Goal: Information Seeking & Learning: Learn about a topic

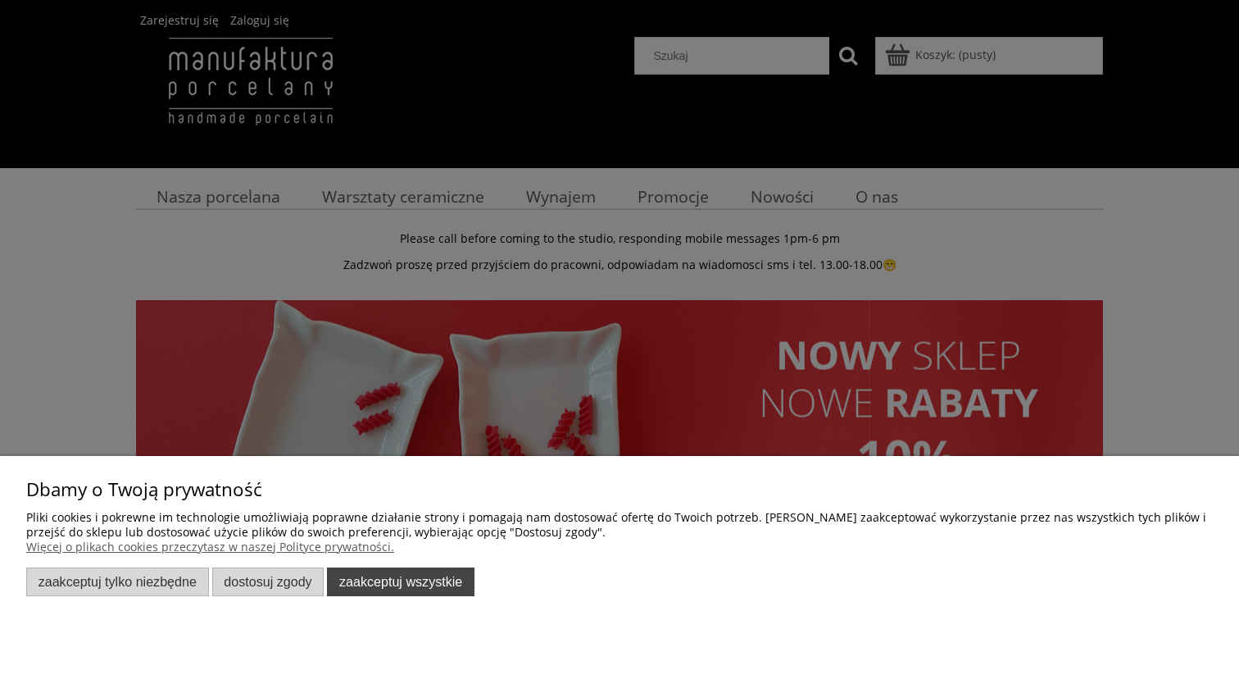
click at [371, 580] on button "Zaakceptuj wszystkie" at bounding box center [401, 581] width 148 height 29
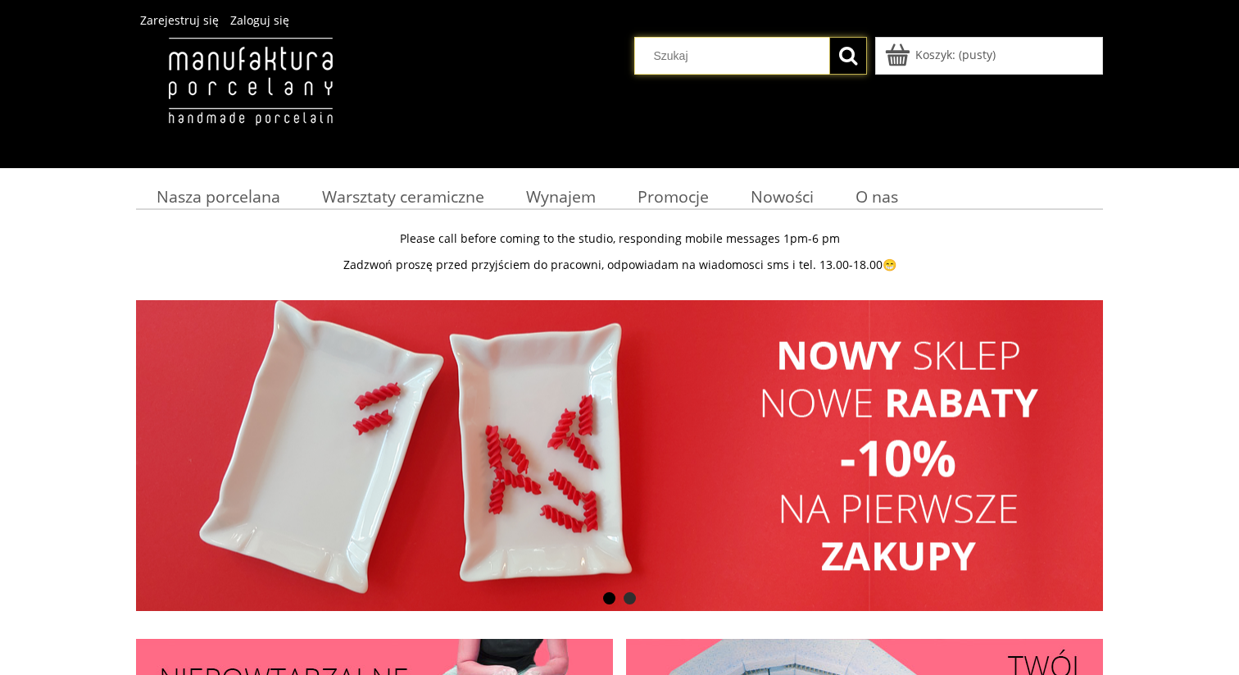
click at [689, 51] on input "Szukaj w sklepie" at bounding box center [736, 56] width 189 height 36
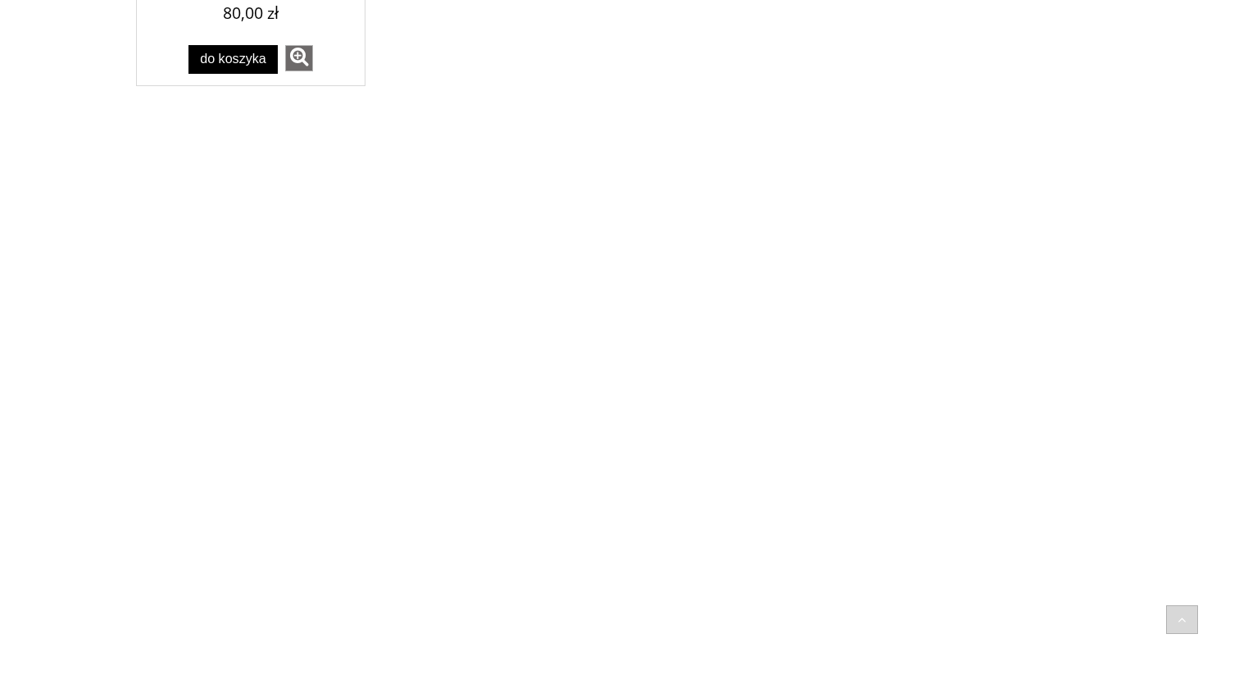
scroll to position [2366, 0]
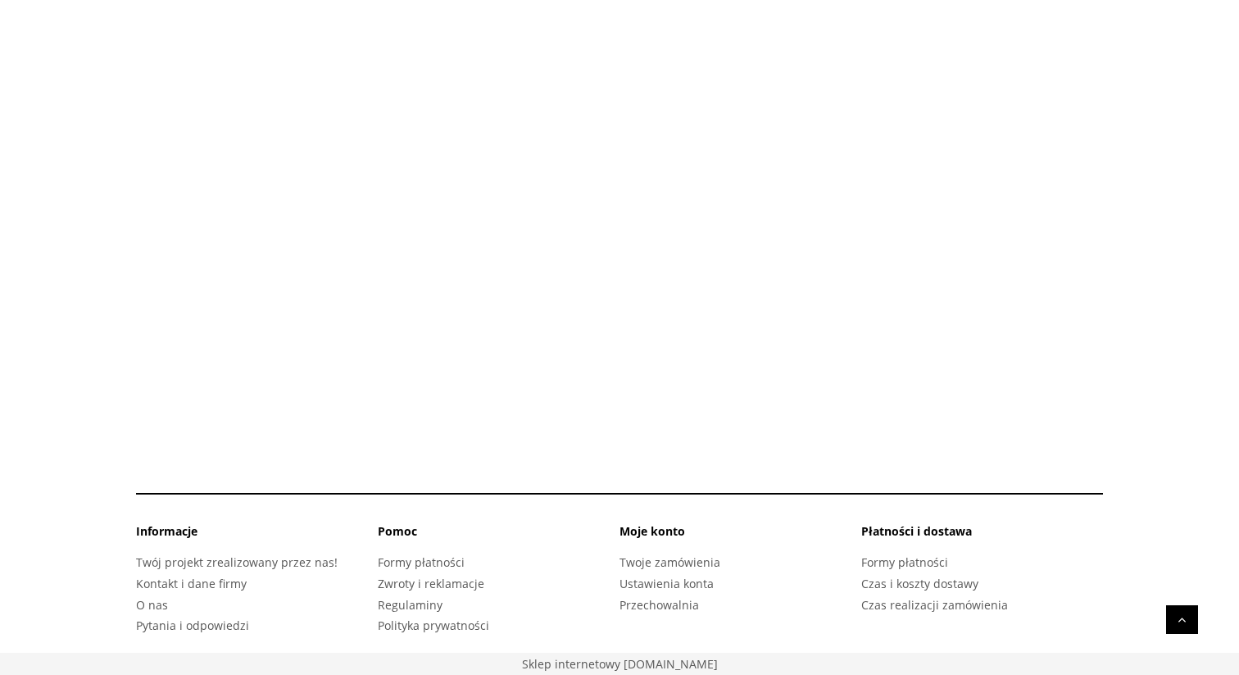
click at [1184, 624] on link "do góry" at bounding box center [1182, 619] width 32 height 29
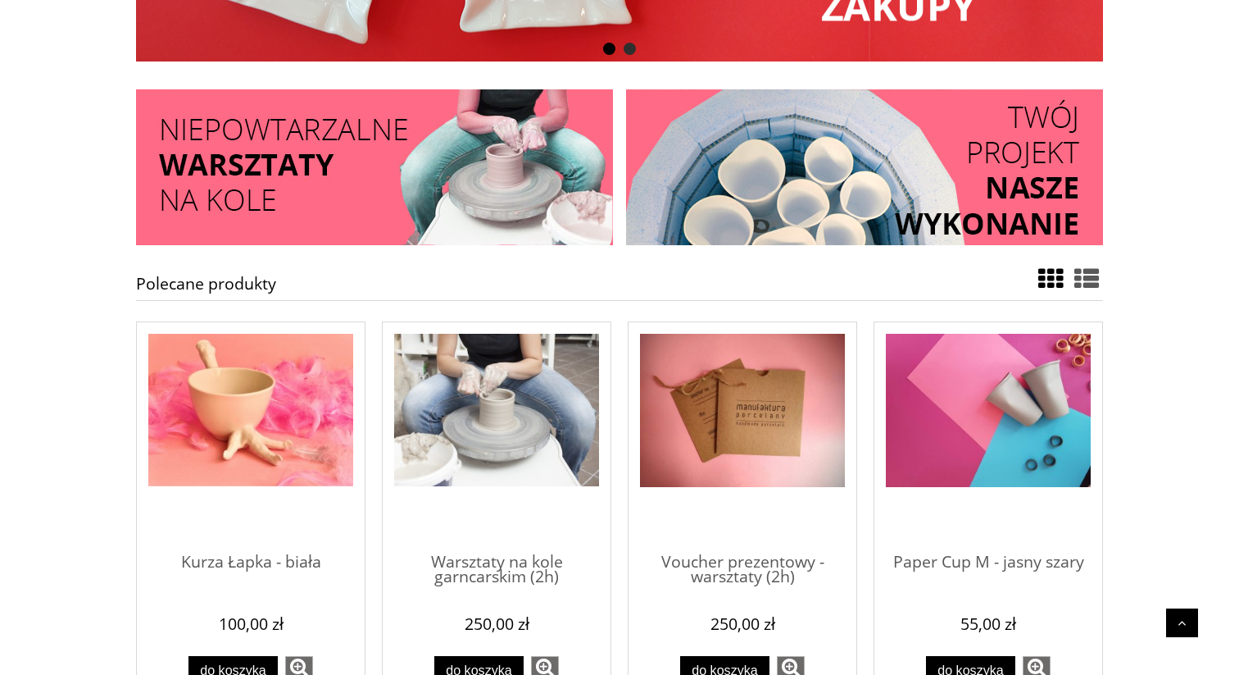
scroll to position [0, 0]
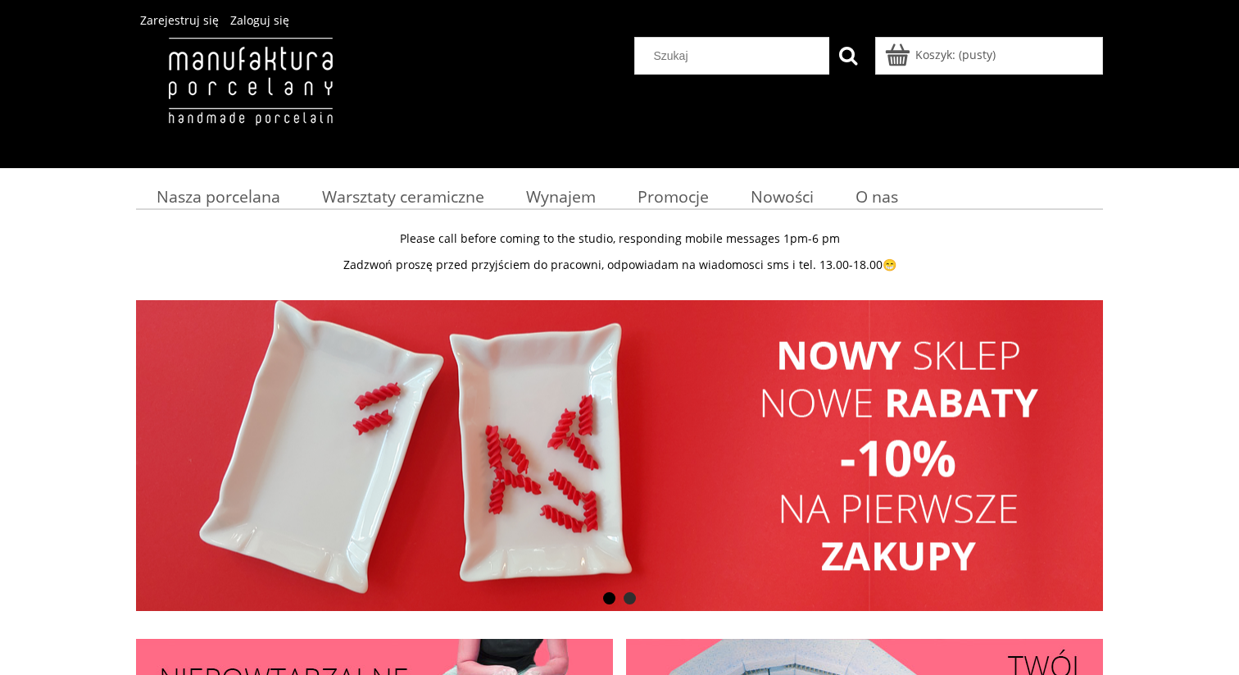
click at [1155, 321] on div "Please call before coming to the studio, responding mobile messages 1pm-6 pm Za…" at bounding box center [619, 515] width 1239 height 591
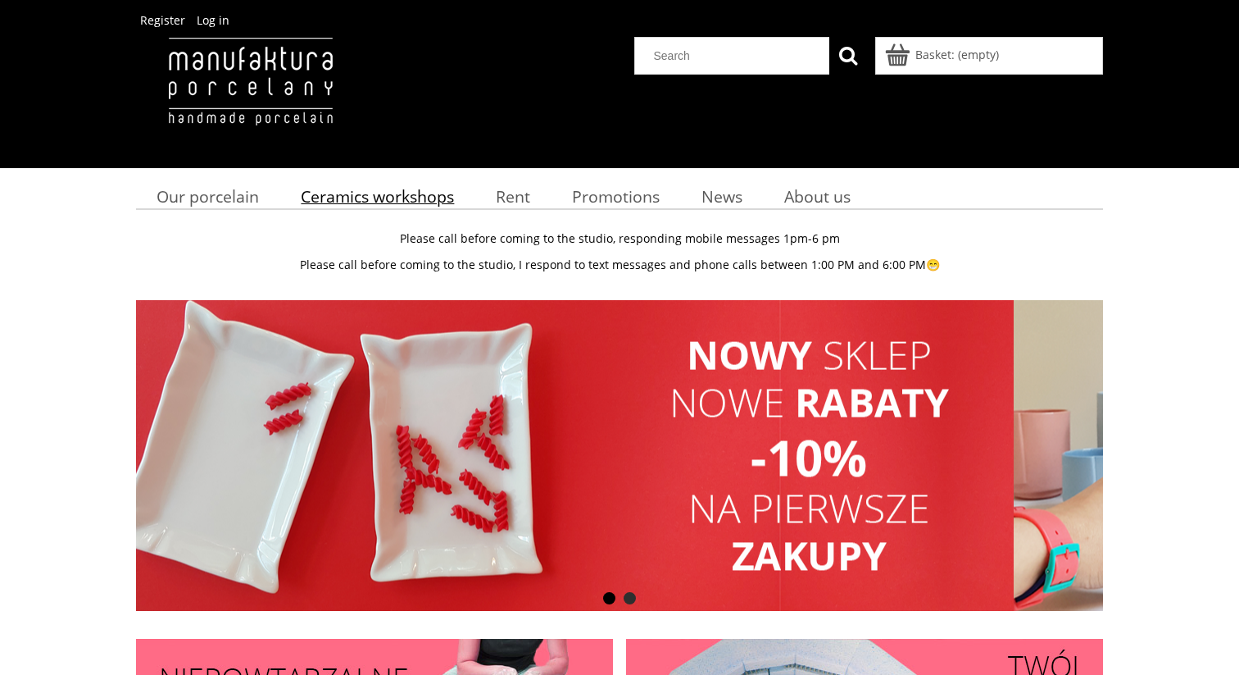
click at [362, 194] on font "Ceramics workshops" at bounding box center [377, 196] width 153 height 22
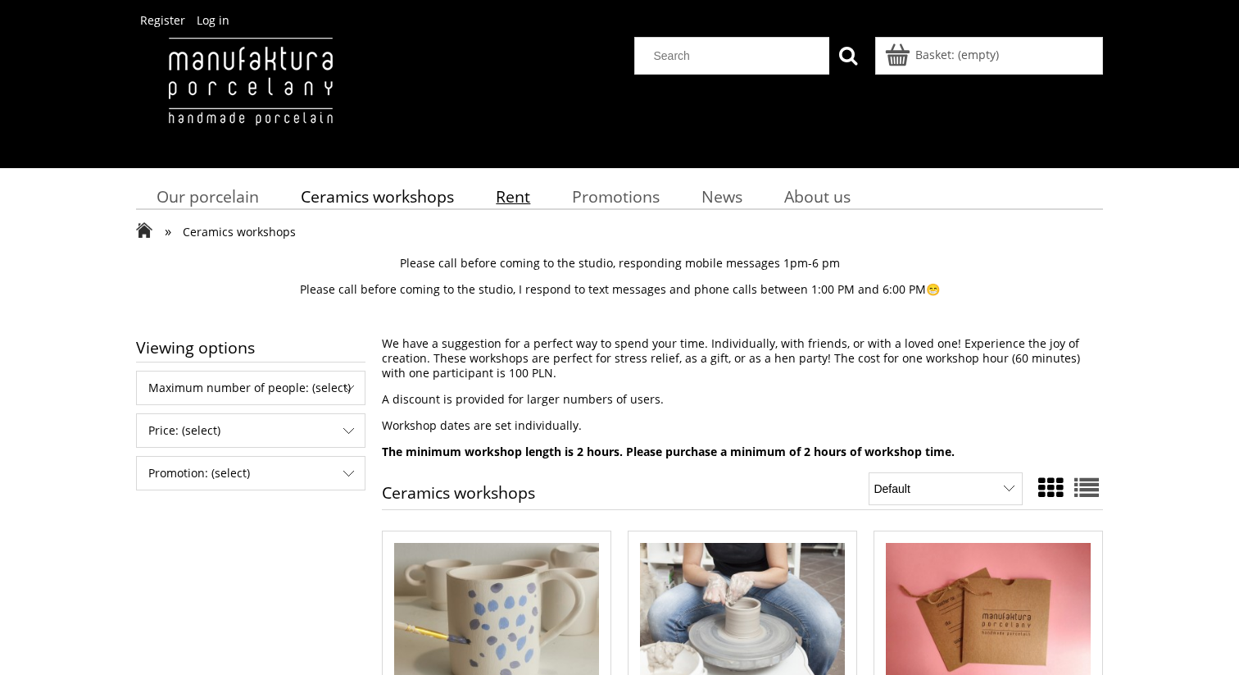
click at [495, 200] on link "Rent" at bounding box center [513, 196] width 76 height 32
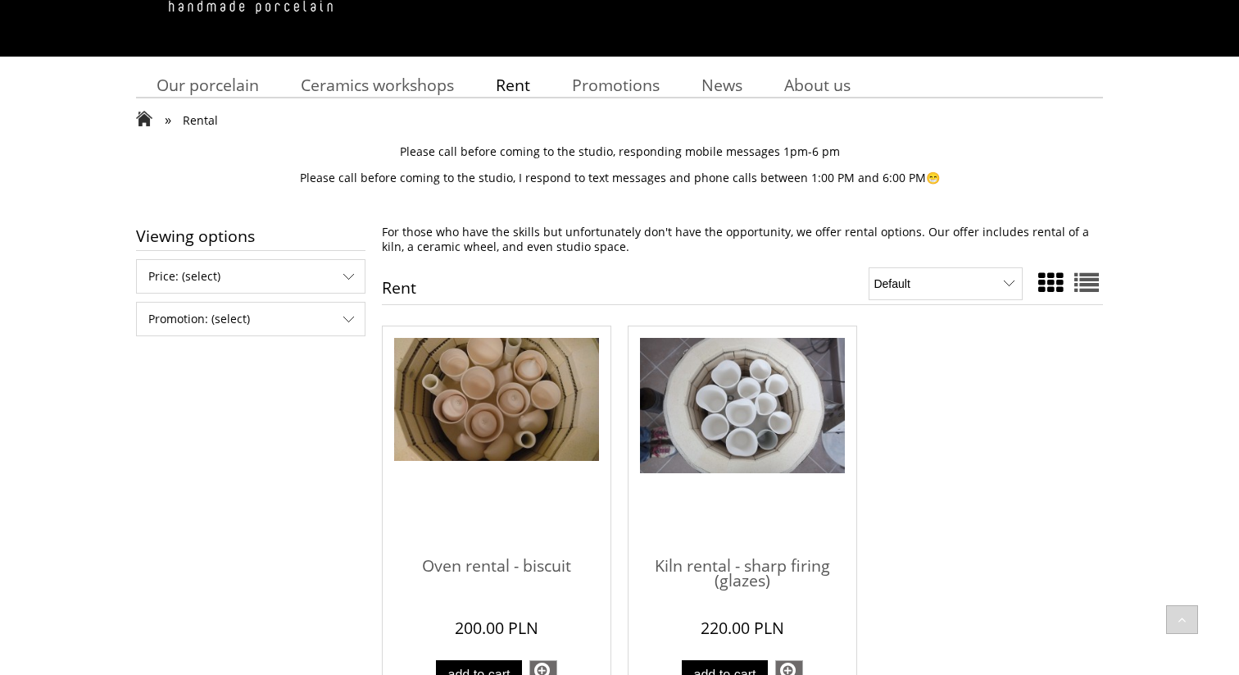
scroll to position [108, 0]
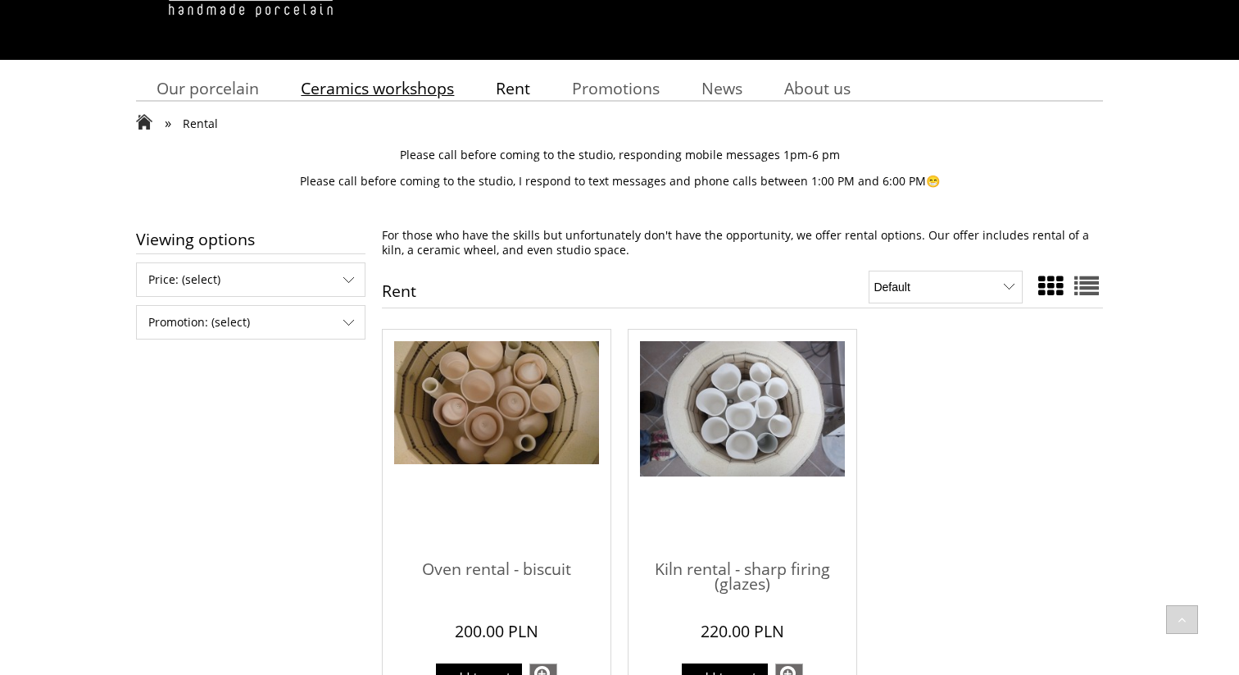
click at [401, 79] on font "Ceramics workshops" at bounding box center [377, 88] width 153 height 22
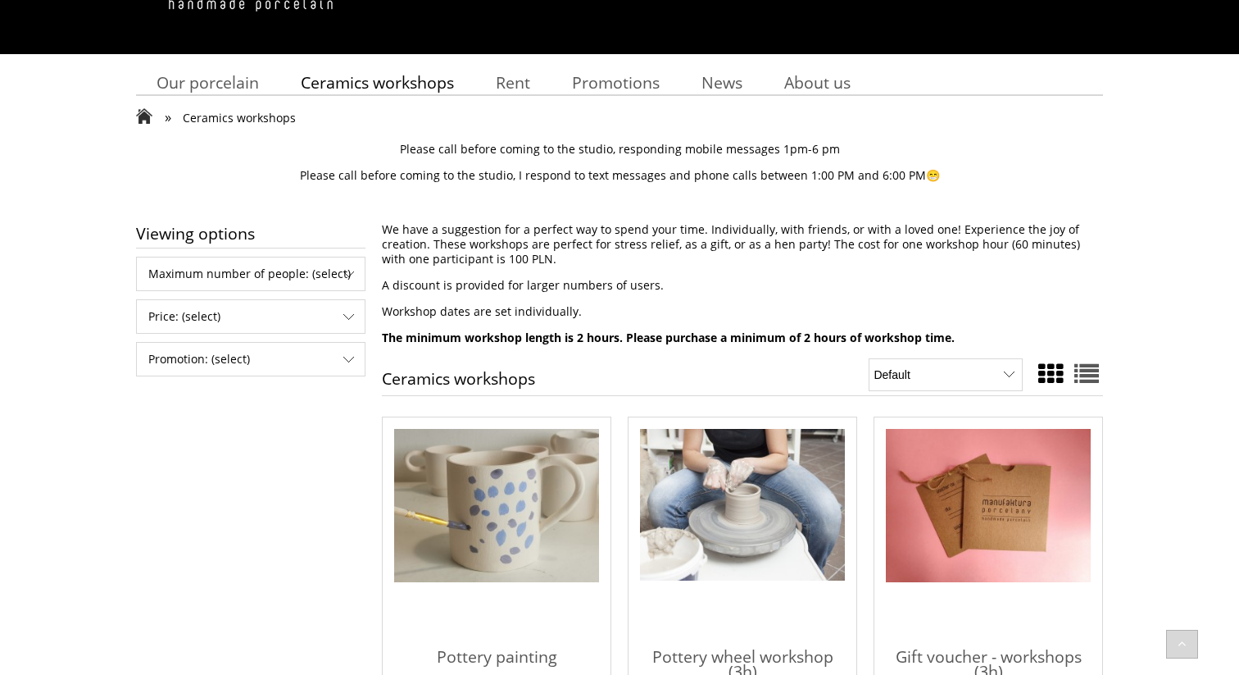
scroll to position [142, 0]
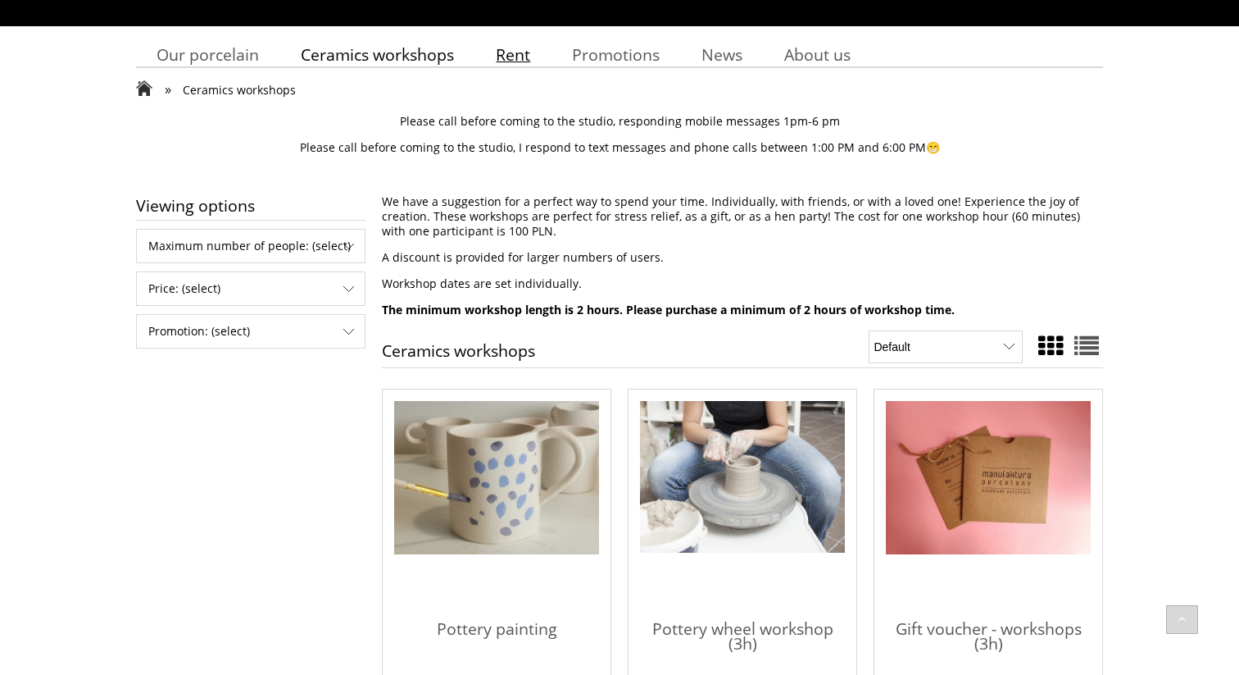
click at [517, 66] on link "Rent" at bounding box center [513, 55] width 76 height 32
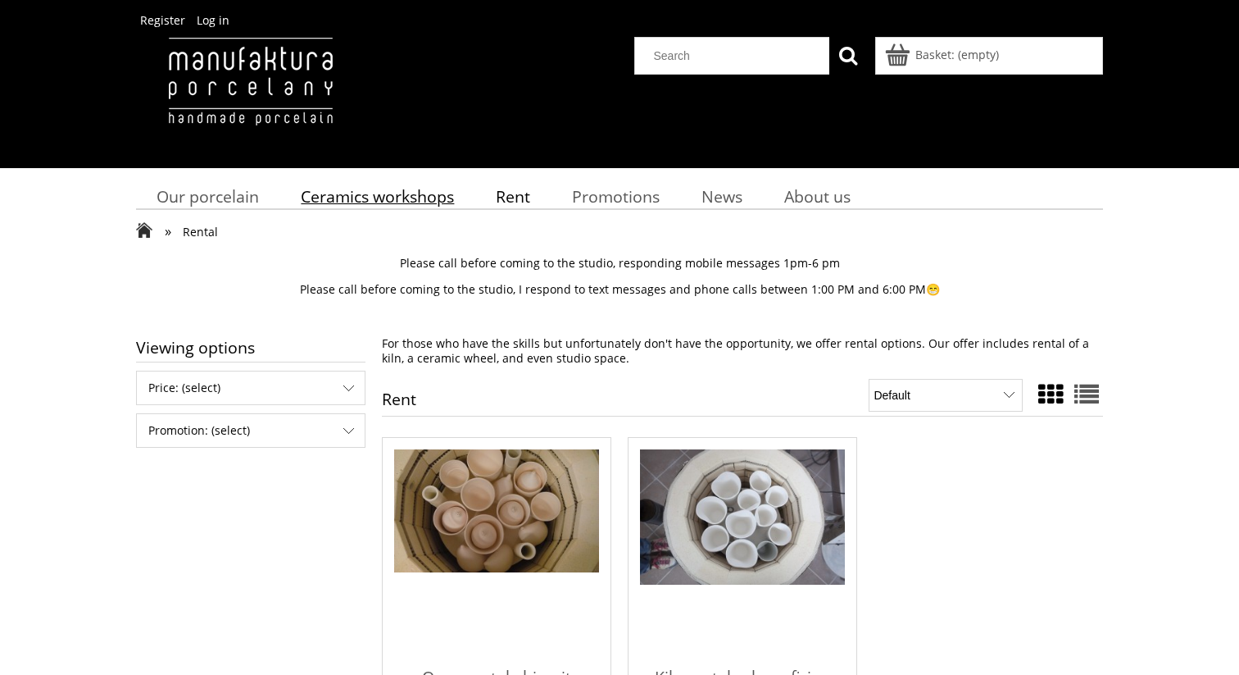
click at [381, 200] on font "Ceramics workshops" at bounding box center [377, 196] width 153 height 22
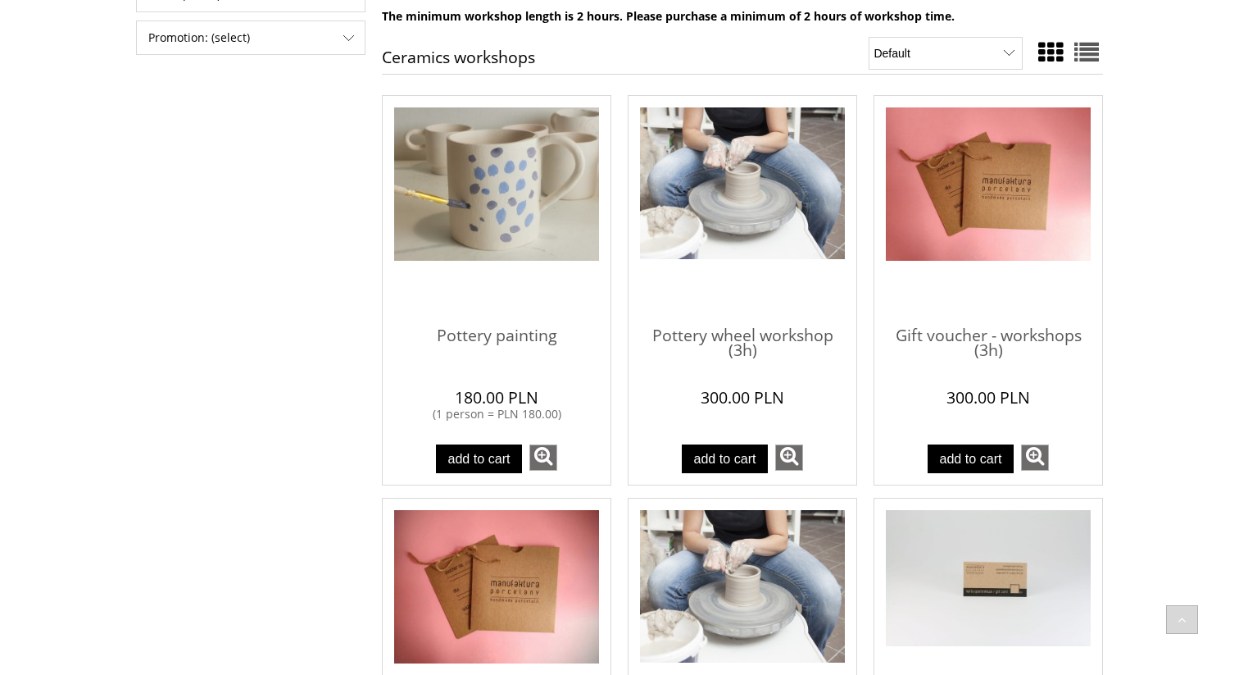
scroll to position [416, 0]
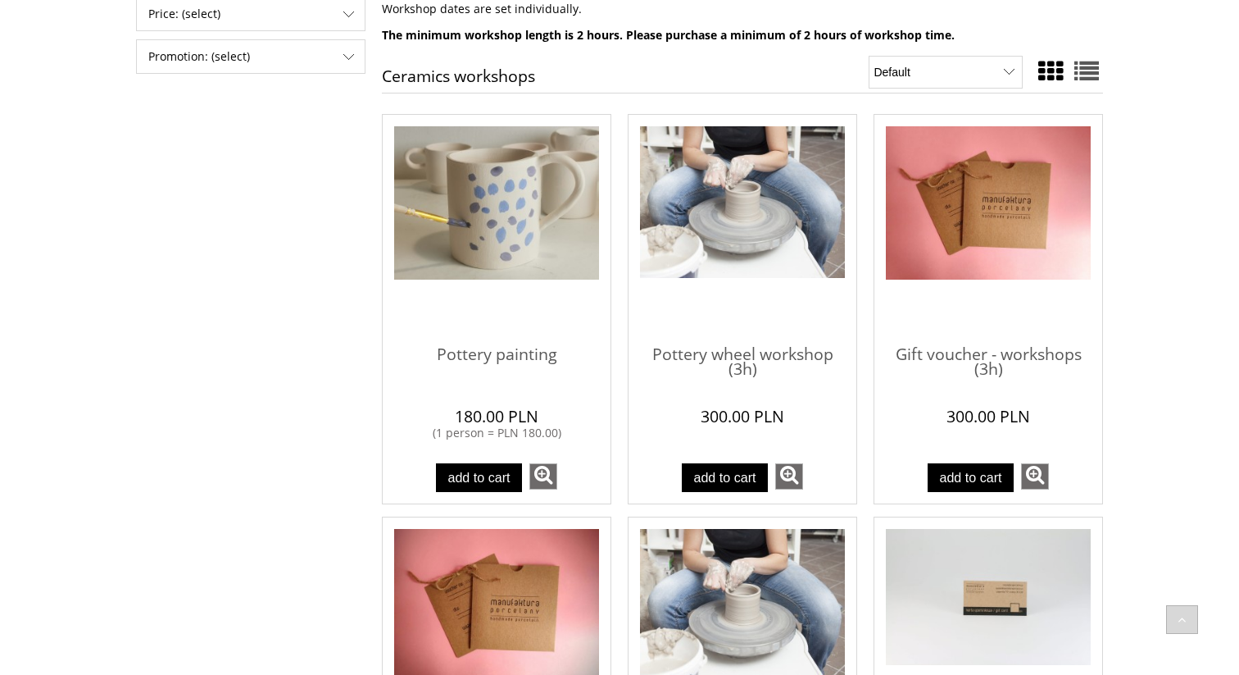
click at [516, 197] on img "Go to the product Mug painting / Pottery painting" at bounding box center [496, 203] width 205 height 154
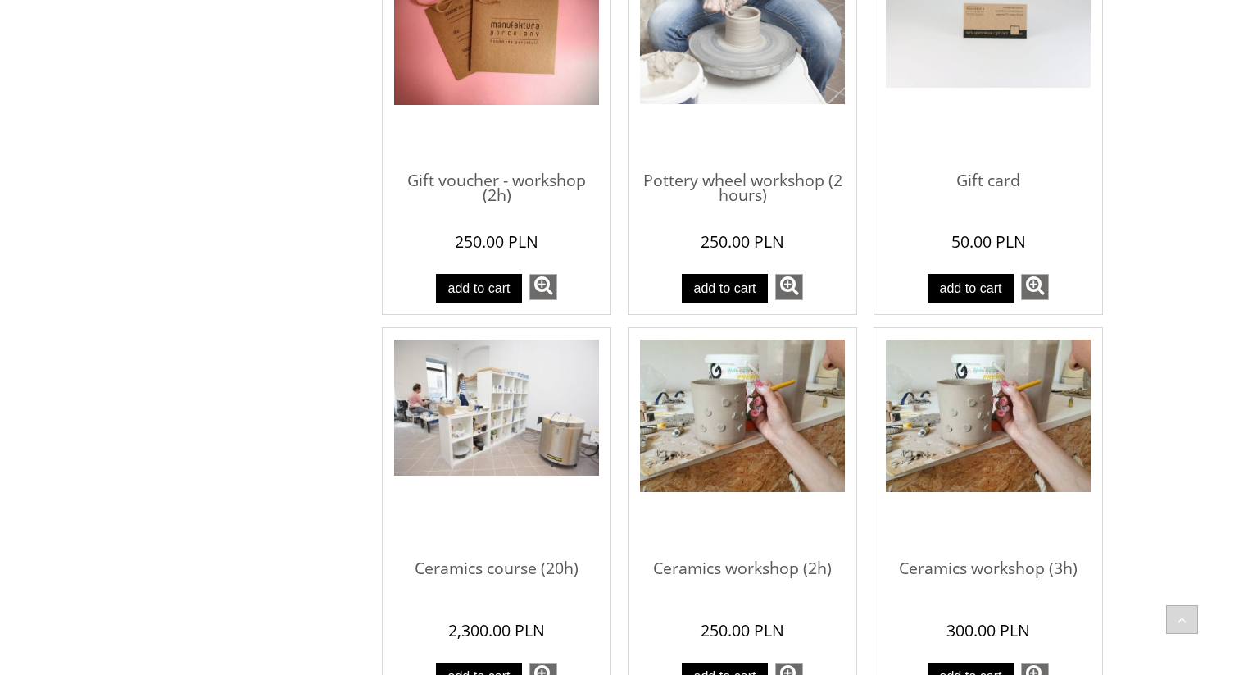
scroll to position [983, 0]
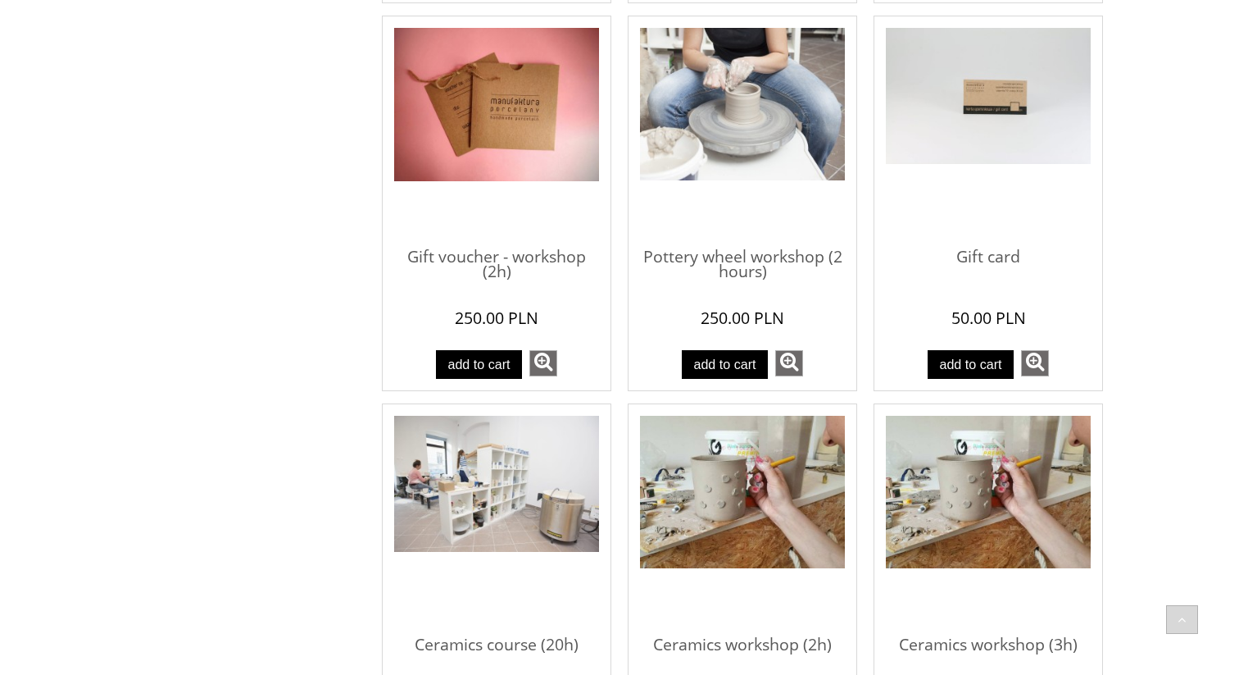
click at [756, 70] on img "Go to the product Pottery wheel workshop (2h)" at bounding box center [742, 104] width 205 height 152
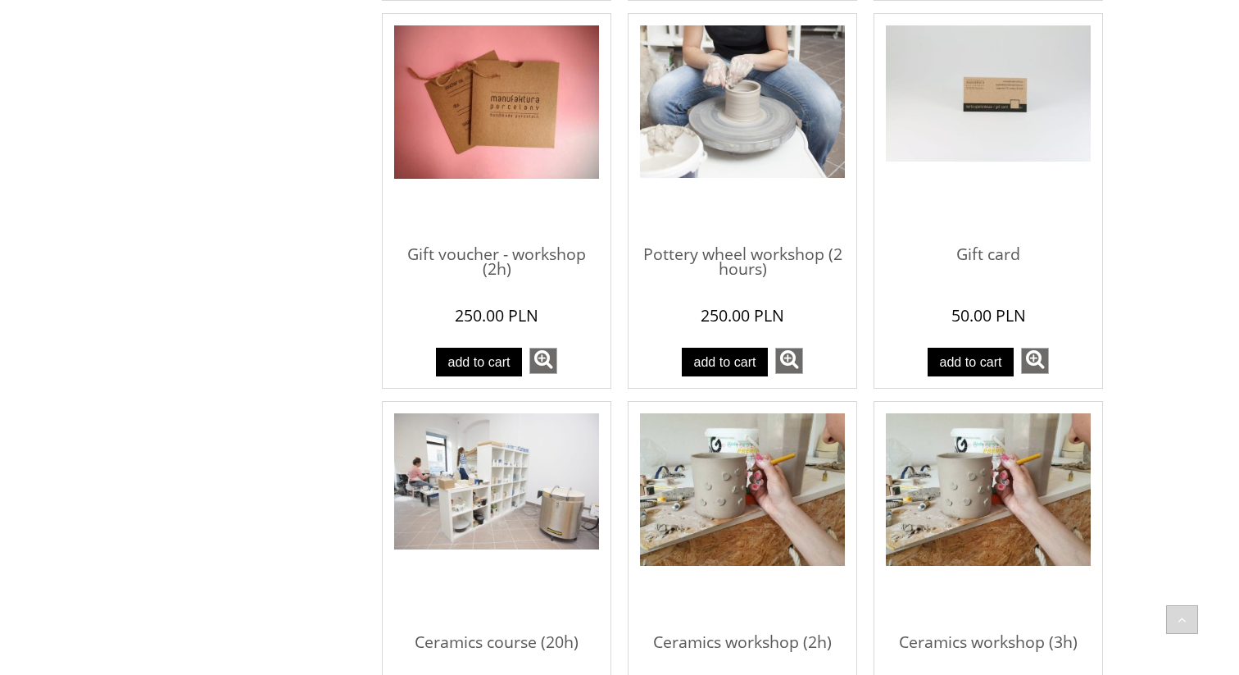
scroll to position [920, 0]
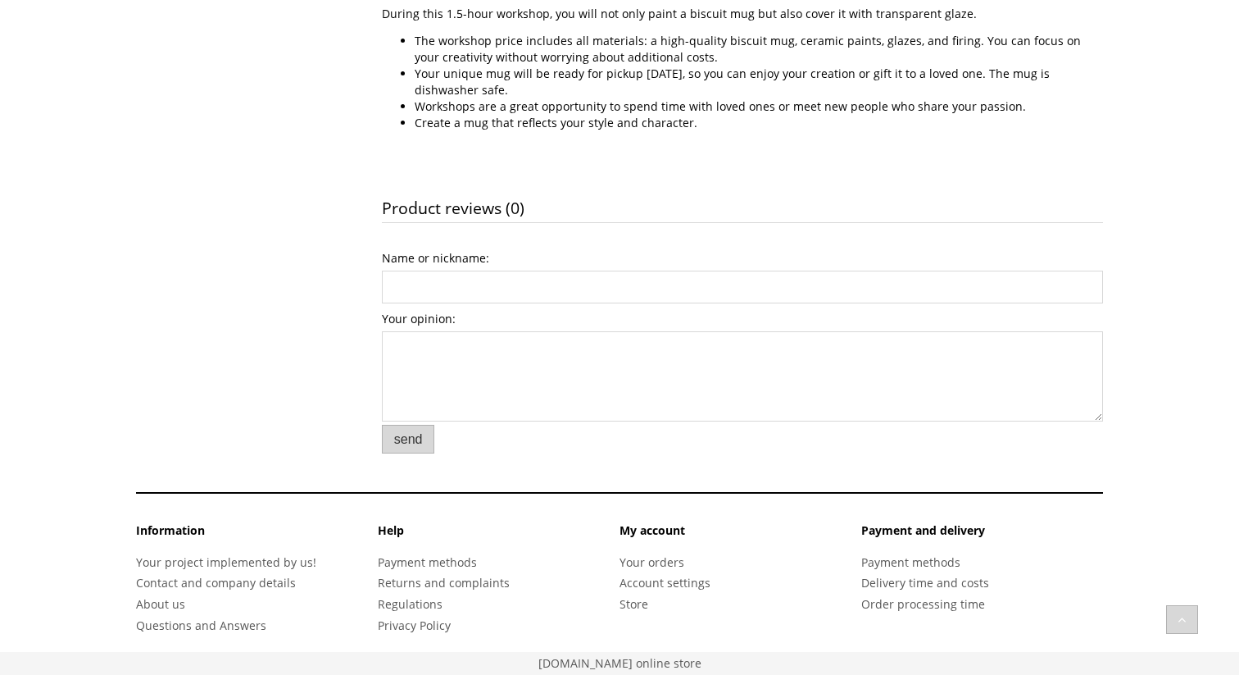
scroll to position [746, 0]
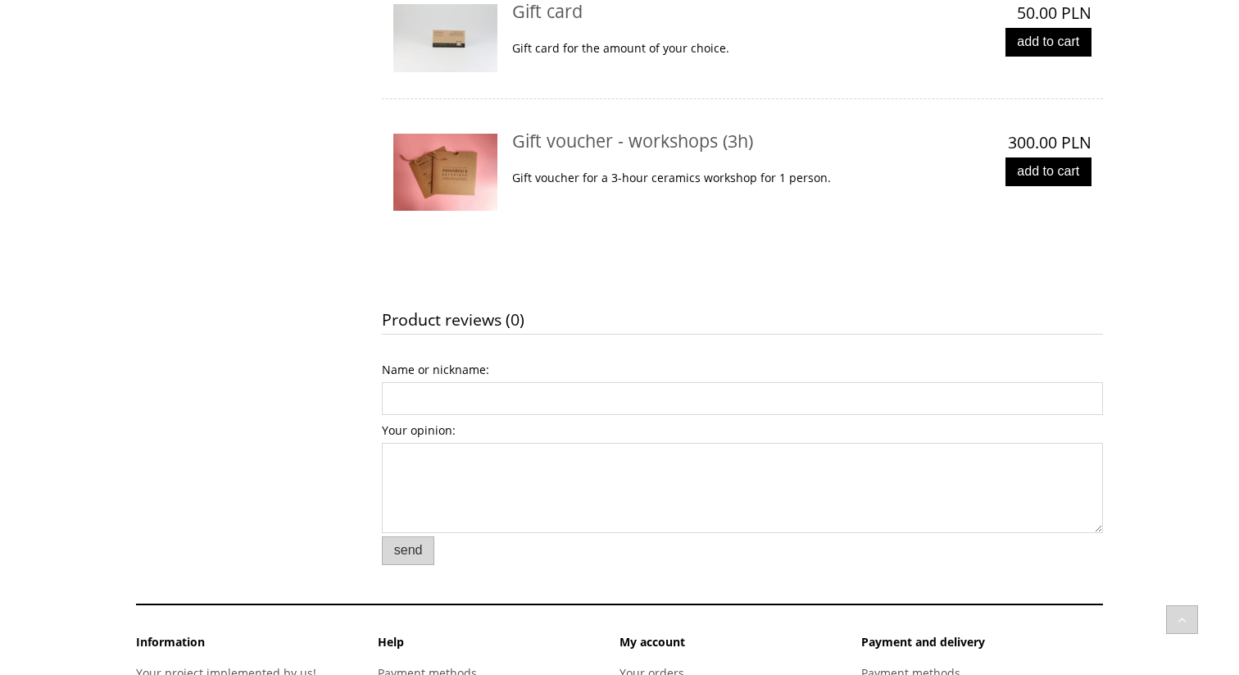
scroll to position [1591, 0]
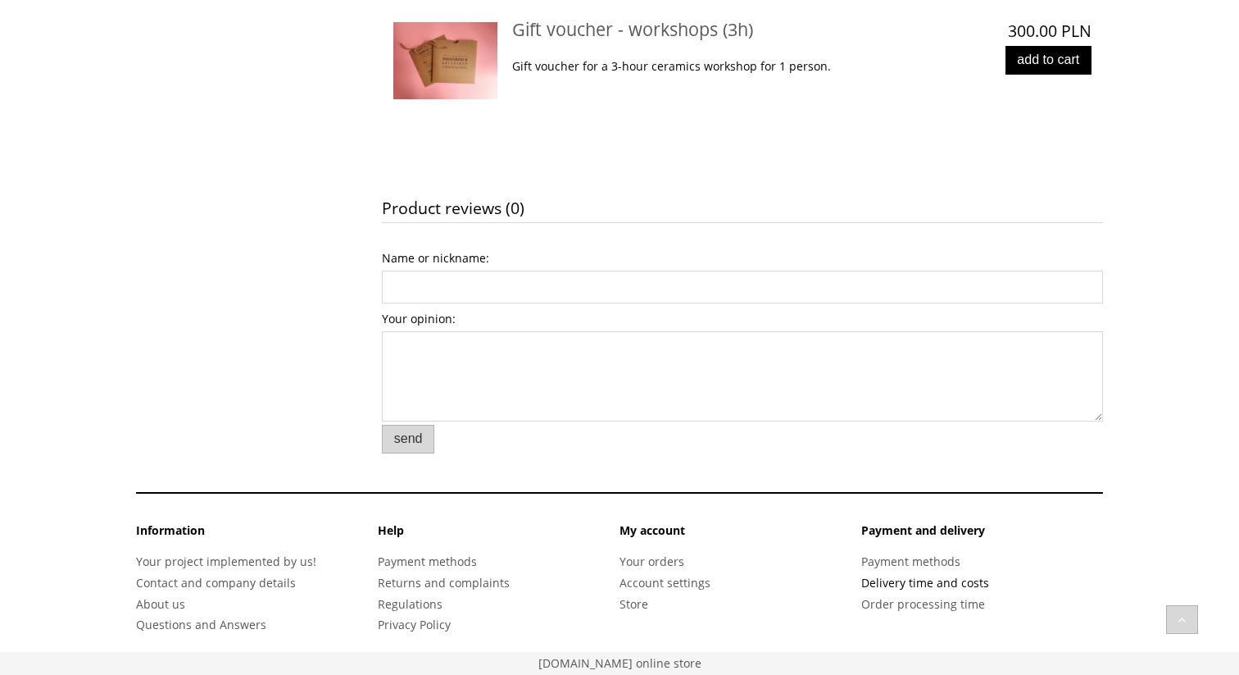
click at [948, 580] on font "Delivery time and costs" at bounding box center [925, 583] width 128 height 16
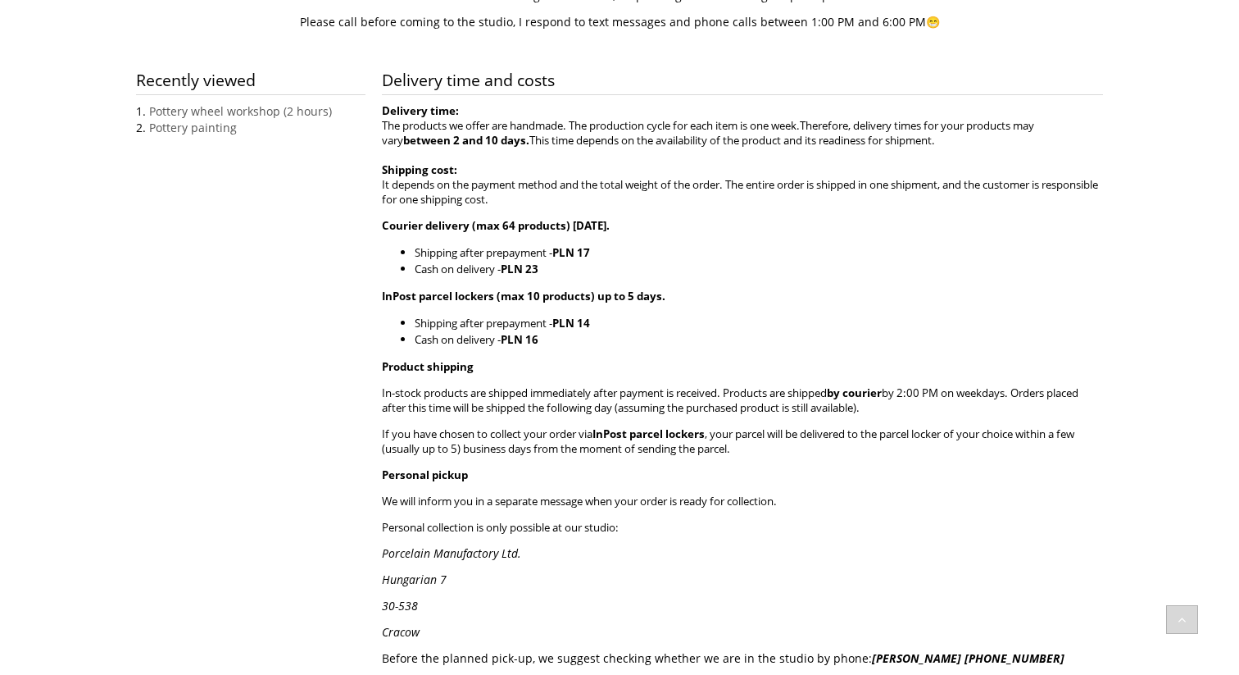
scroll to position [266, 0]
